Goal: Information Seeking & Learning: Find specific fact

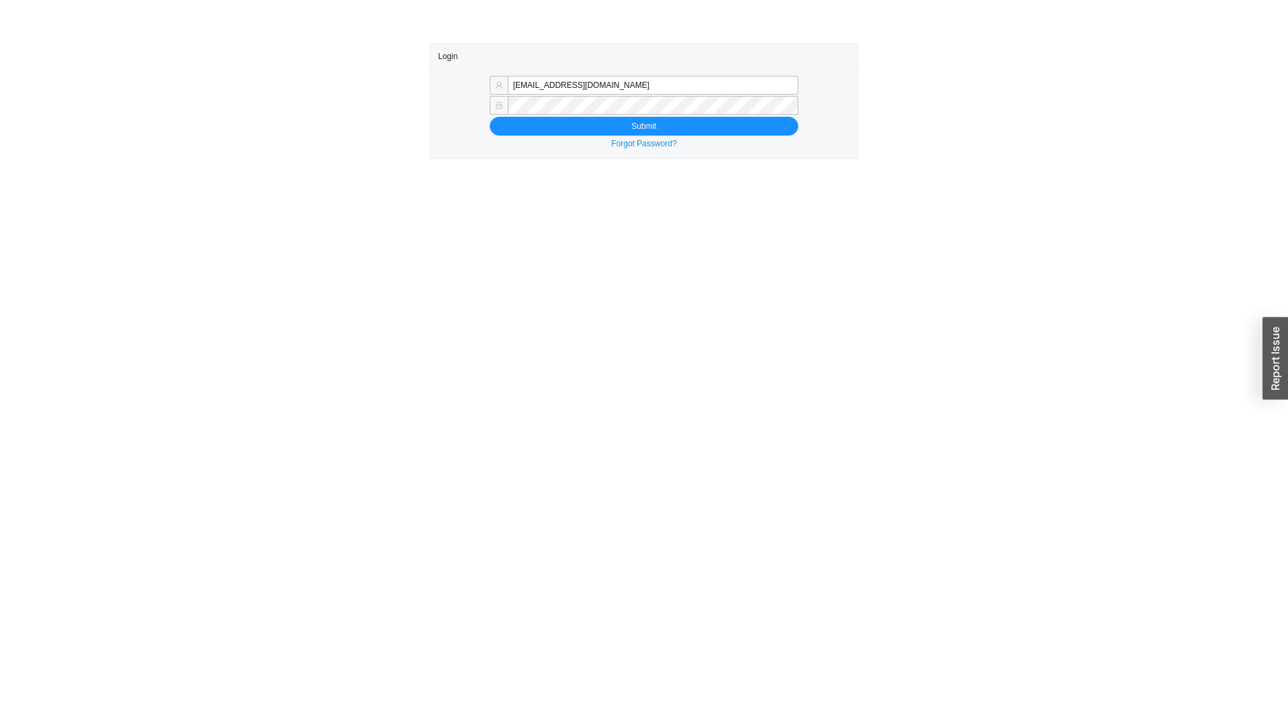
click at [557, 135] on div "[EMAIL_ADDRESS][DOMAIN_NAME] Submit Forgot Password?" at bounding box center [644, 113] width 428 height 90
click at [559, 131] on button "Submit" at bounding box center [644, 126] width 309 height 19
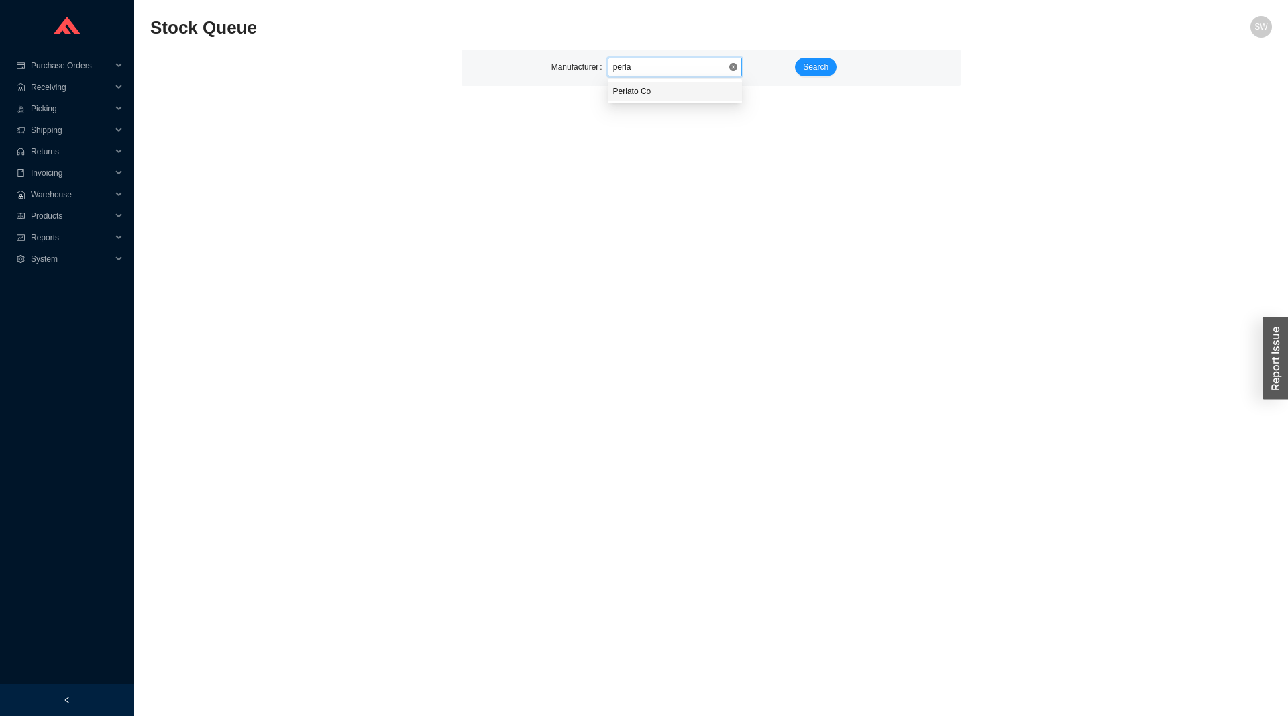
type input "perlat"
click at [834, 70] on button "Search" at bounding box center [816, 67] width 42 height 19
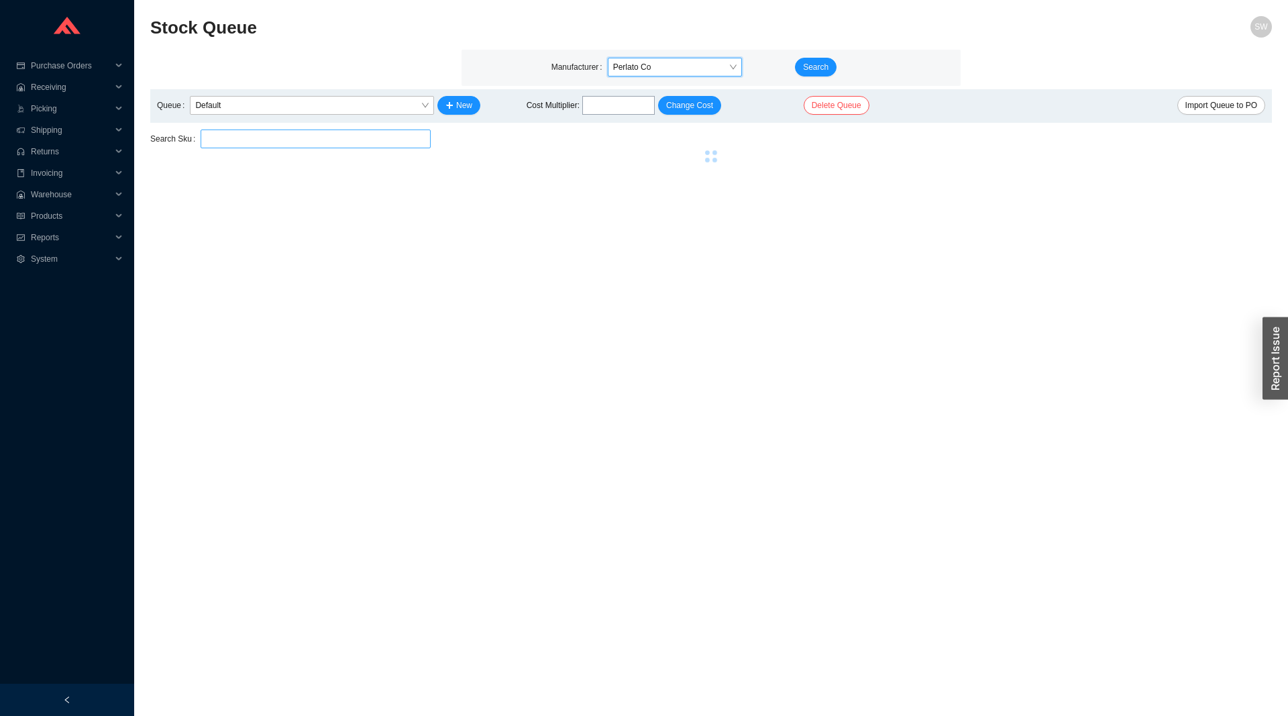
click at [234, 137] on input "search" at bounding box center [315, 138] width 219 height 17
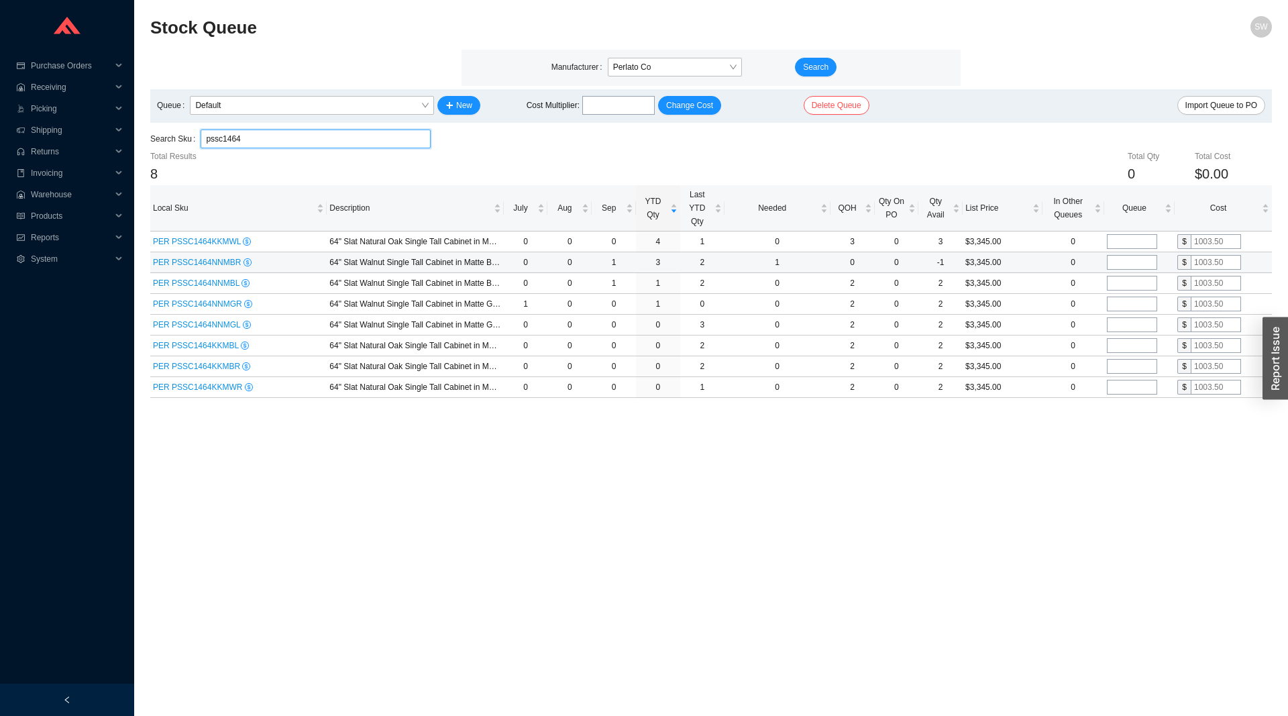
type input "pssc1464"
click at [218, 266] on span "PER PSSC1464NNMBR" at bounding box center [198, 262] width 91 height 9
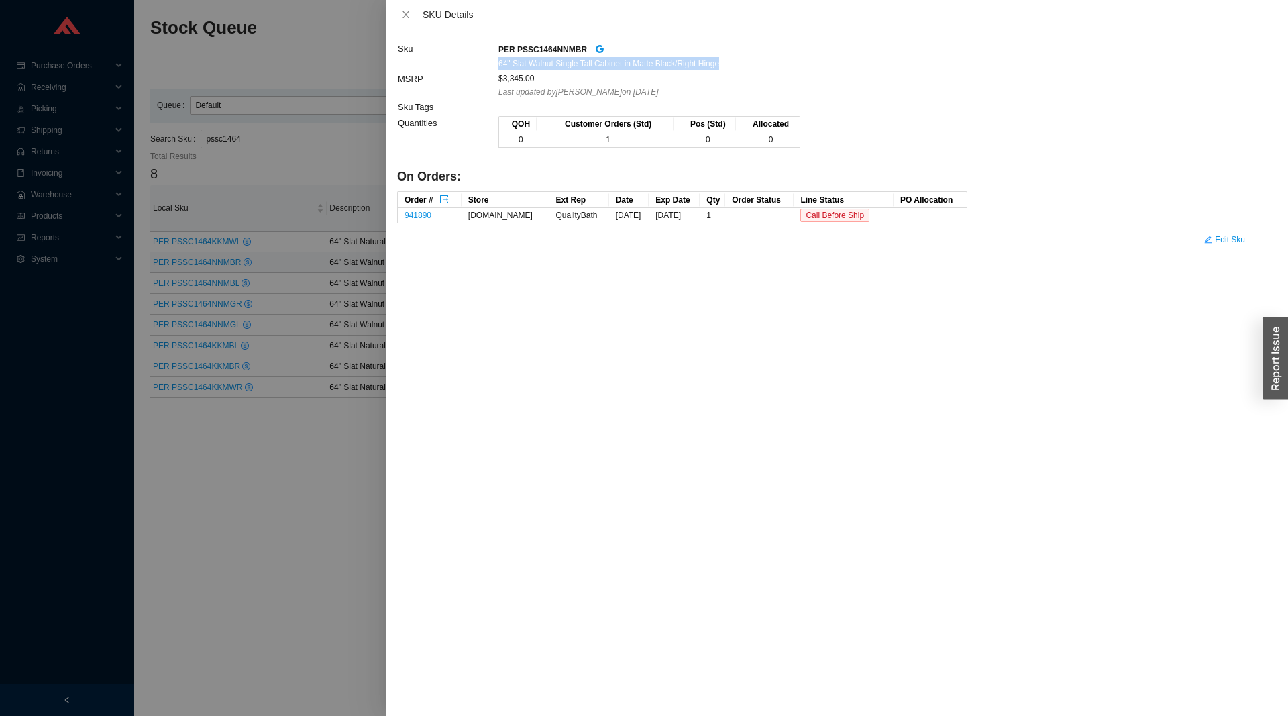
drag, startPoint x: 513, startPoint y: 48, endPoint x: 737, endPoint y: 66, distance: 224.8
click at [737, 66] on td "PER PSSC1464NNMBR 64" Slat Walnut Single Tall Cabinet in Matte Black/Right Hinge" at bounding box center [875, 56] width 755 height 30
copy span "64" Slat Walnut Single Tall Cabinet in Matte Black/Right Hinge"
click at [333, 480] on div at bounding box center [644, 358] width 1288 height 716
